Goal: Transaction & Acquisition: Purchase product/service

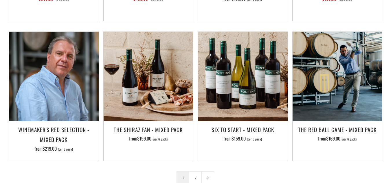
scroll to position [854, 0]
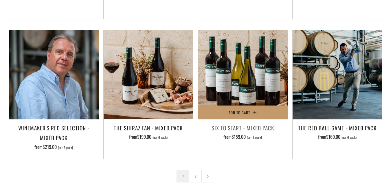
click at [243, 123] on h3 "Six To Start - Mixed Pack" at bounding box center [243, 128] width 84 height 10
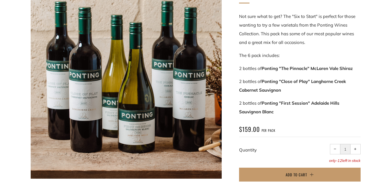
scroll to position [110, 0]
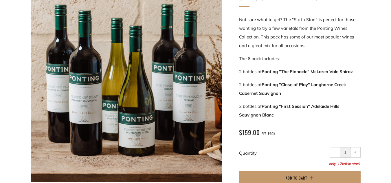
click at [373, 18] on div "Six To Start - Mixed Pack" at bounding box center [195, 102] width 391 height 241
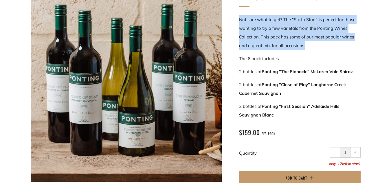
drag, startPoint x: 237, startPoint y: 20, endPoint x: 310, endPoint y: 45, distance: 77.3
click at [310, 45] on div "Six To Start - Mixed Pack Not sure what to get? The "Six to Start" is perfect f…" at bounding box center [291, 91] width 139 height 201
copy p "Not sure what to get? The "Six to Start" is perfect for those wanting to try a …"
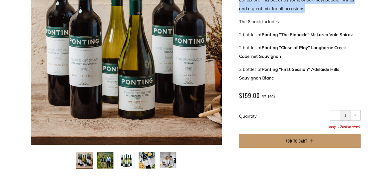
scroll to position [148, 0]
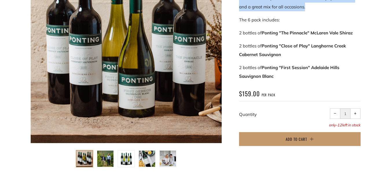
click at [357, 113] on button "+ Increase item quantity by one" at bounding box center [355, 113] width 10 height 10
type input "2"
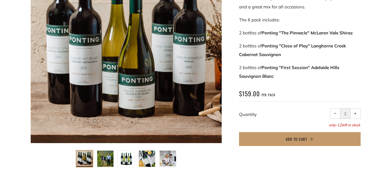
click at [336, 125] on span "-12" at bounding box center [339, 125] width 6 height 5
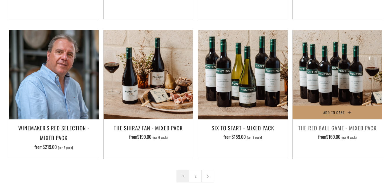
click at [316, 53] on img at bounding box center [337, 75] width 90 height 90
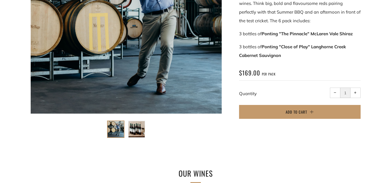
scroll to position [185, 0]
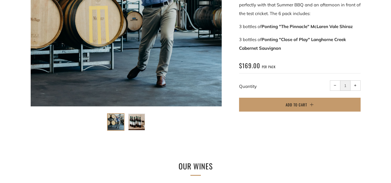
click at [139, 122] on img at bounding box center [136, 122] width 16 height 16
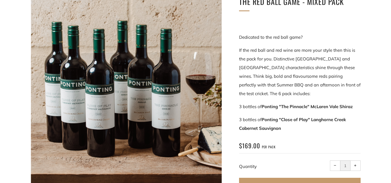
scroll to position [104, 0]
